Goal: Register for event/course

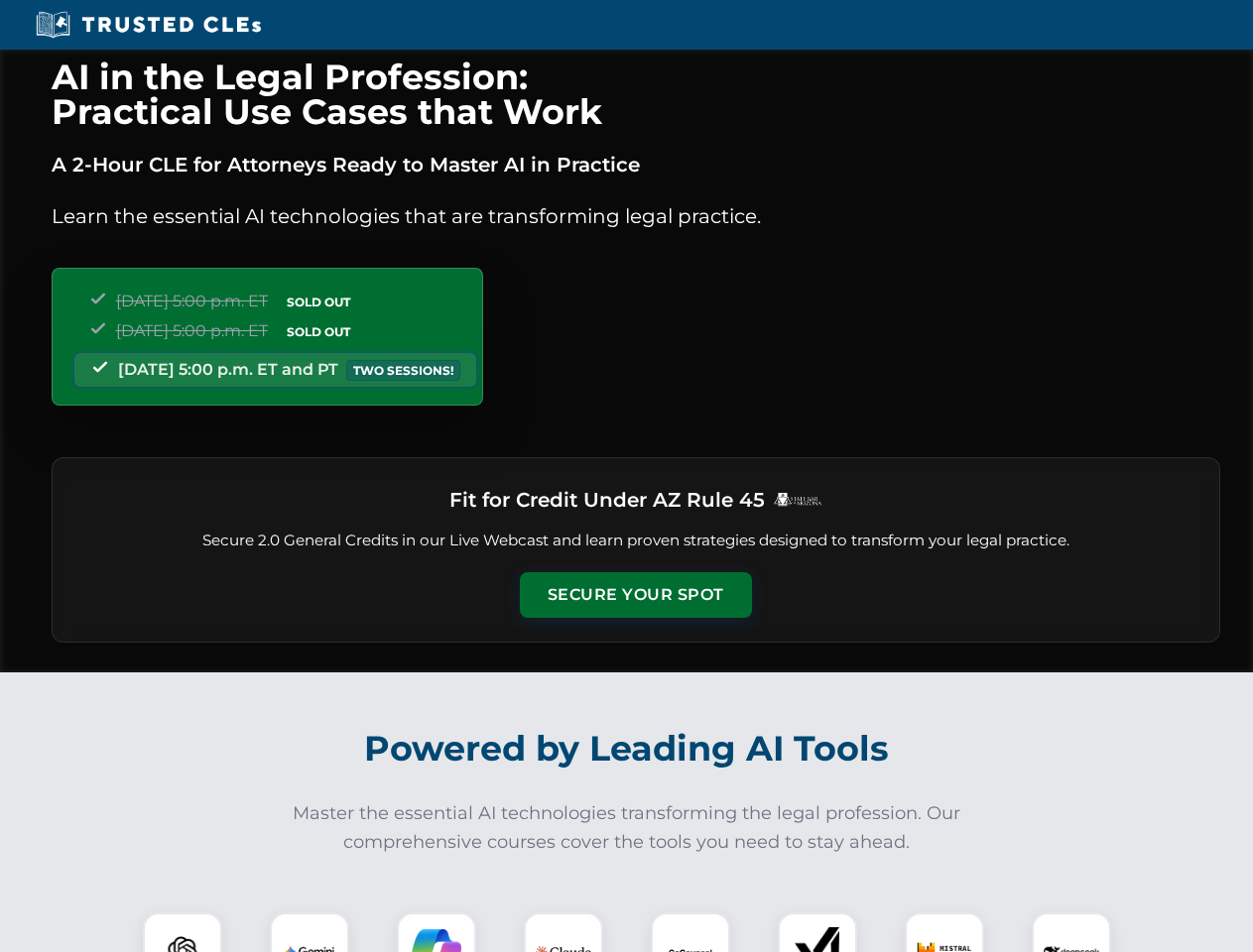
click at [635, 595] on button "Secure Your Spot" at bounding box center [636, 595] width 232 height 46
click at [182, 932] on img at bounding box center [183, 952] width 58 height 58
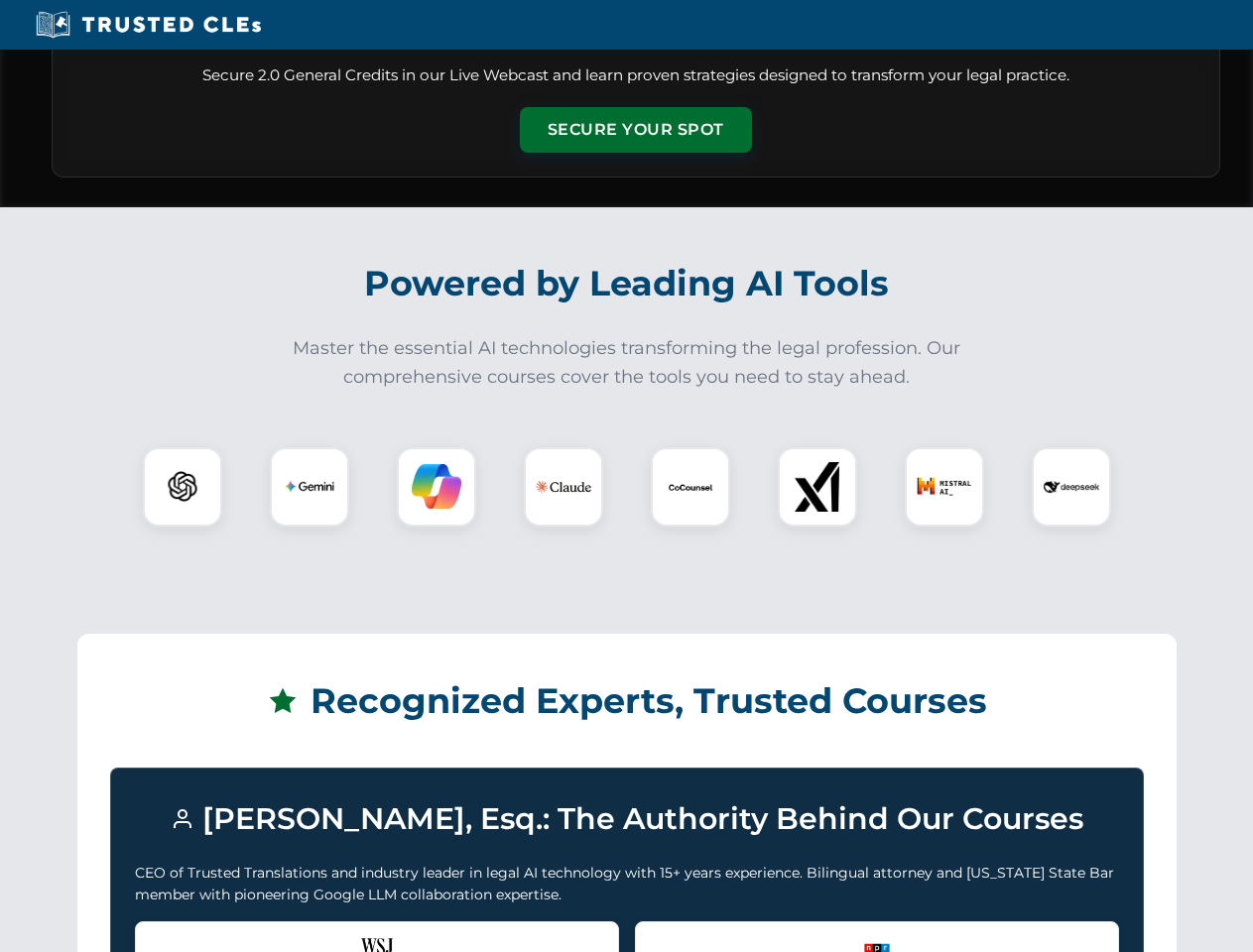
click at [309, 932] on div "Recognized by the WSJ [PERSON_NAME] was featured for his expertise in AI legal …" at bounding box center [377, 960] width 484 height 79
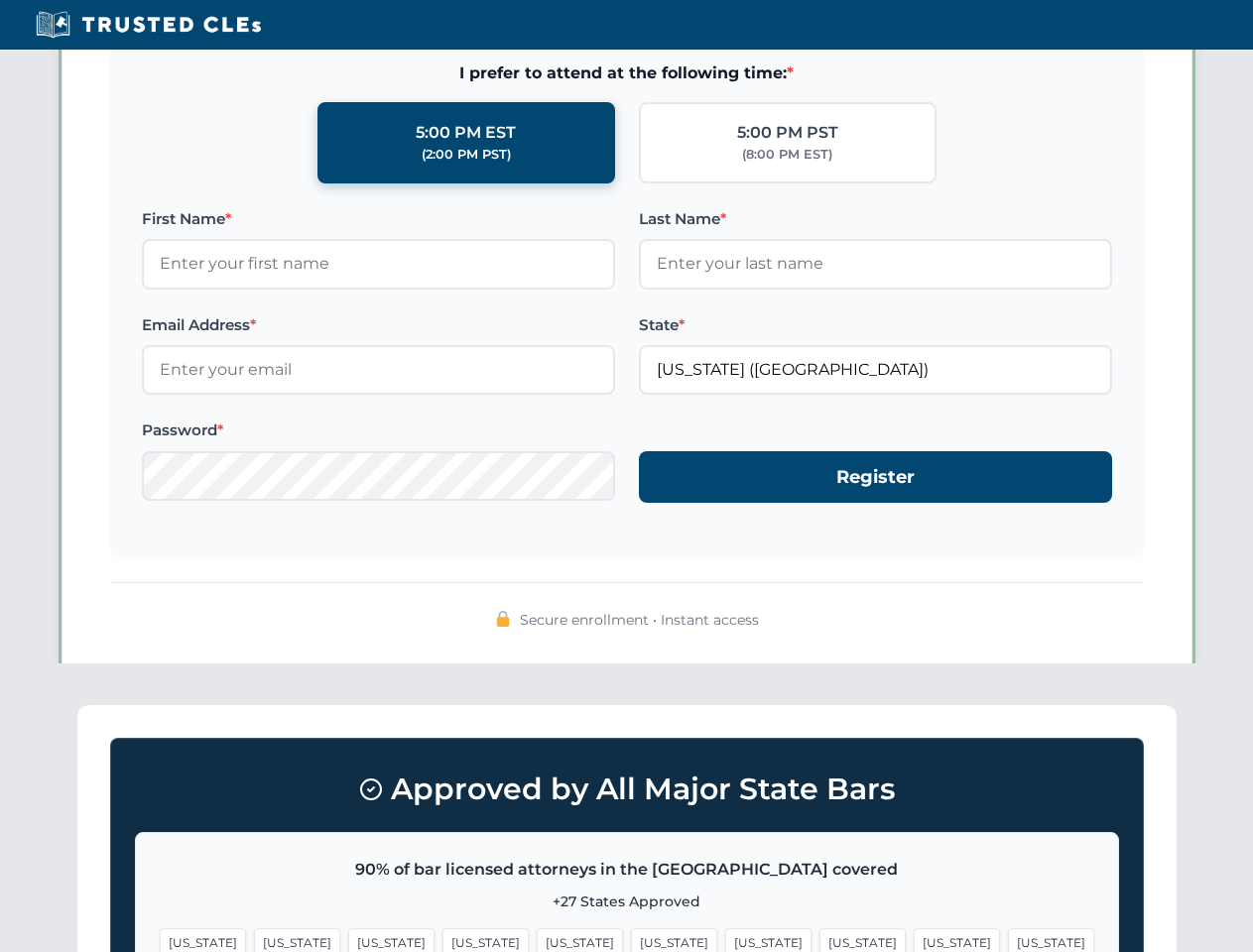
click at [725, 932] on span "[US_STATE]" at bounding box center [768, 942] width 86 height 29
click at [913, 932] on span "[US_STATE]" at bounding box center [956, 942] width 86 height 29
